Goal: Information Seeking & Learning: Learn about a topic

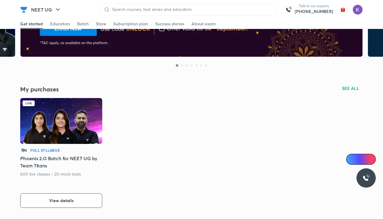
scroll to position [95, 0]
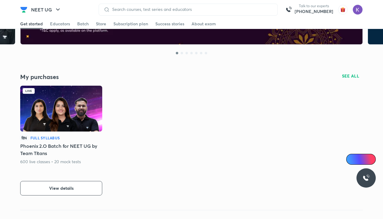
click at [77, 110] on img at bounding box center [61, 109] width 82 height 46
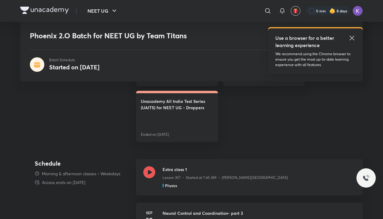
scroll to position [227, 0]
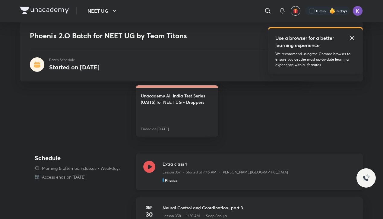
drag, startPoint x: 0, startPoint y: 0, endPoint x: 152, endPoint y: 168, distance: 226.5
click at [152, 168] on icon at bounding box center [149, 167] width 12 height 12
